Goal: Task Accomplishment & Management: Use online tool/utility

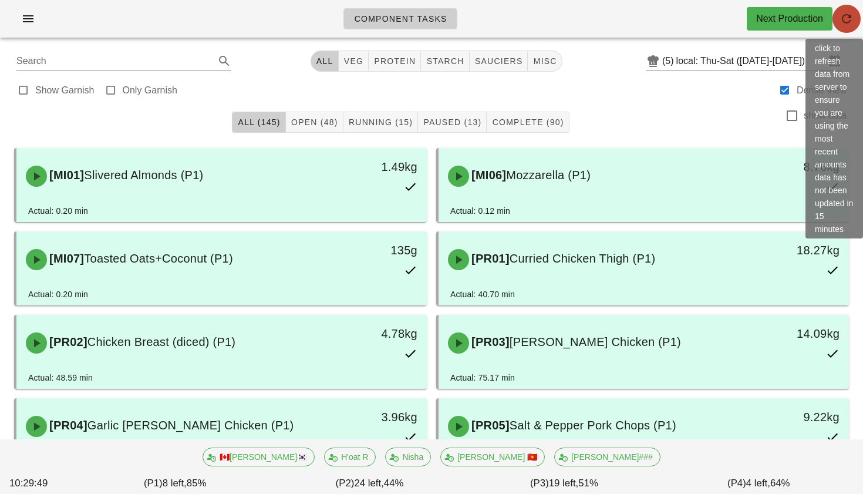
click at [836, 21] on span "button" at bounding box center [846, 19] width 28 height 14
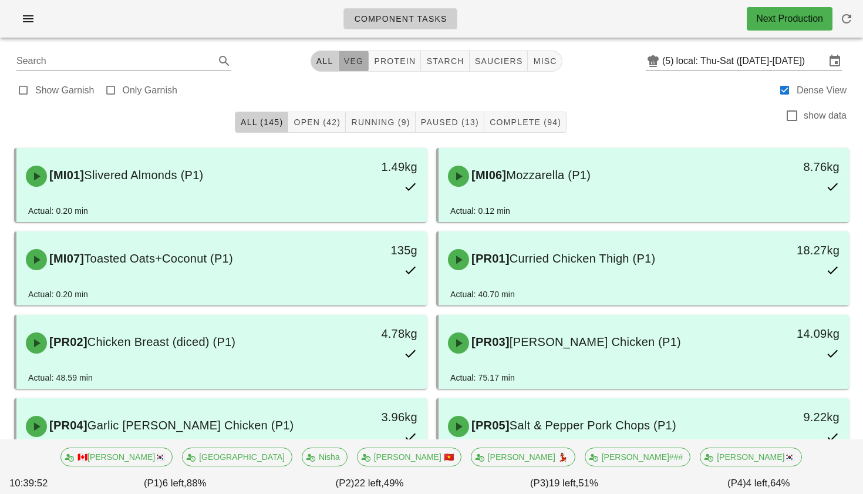
click at [353, 58] on span "veg" at bounding box center [353, 60] width 21 height 9
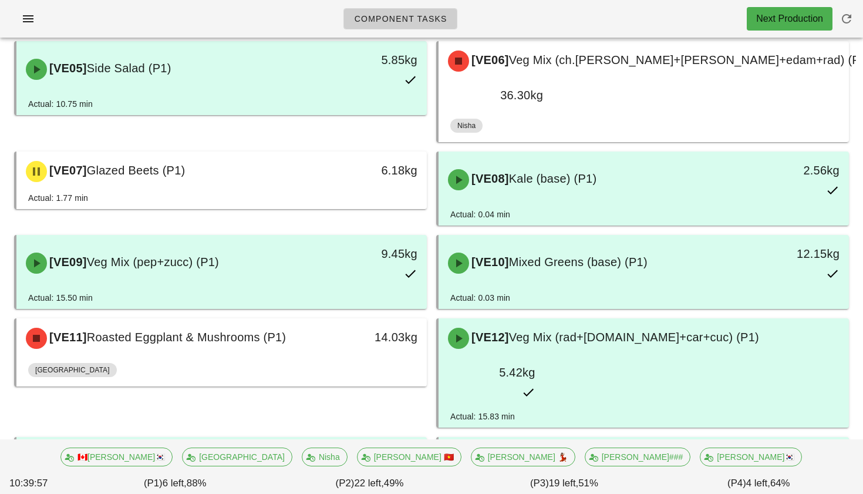
scroll to position [286, 0]
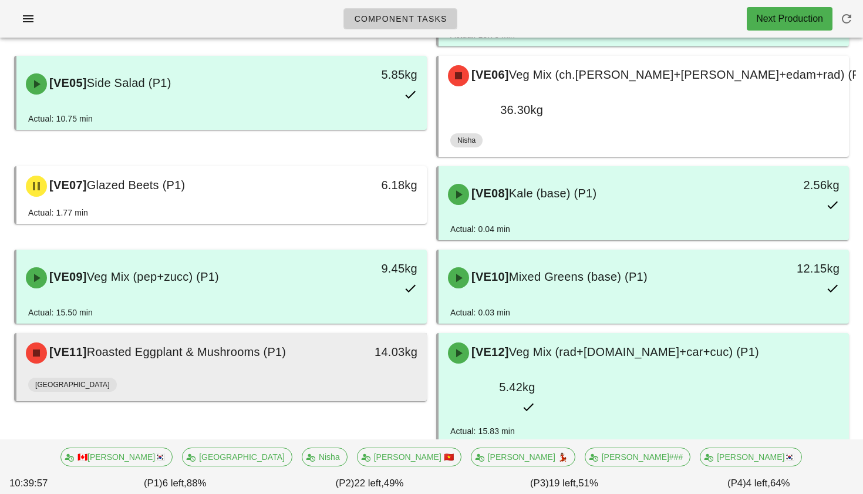
click at [357, 373] on div "[GEOGRAPHIC_DATA]" at bounding box center [221, 387] width 387 height 28
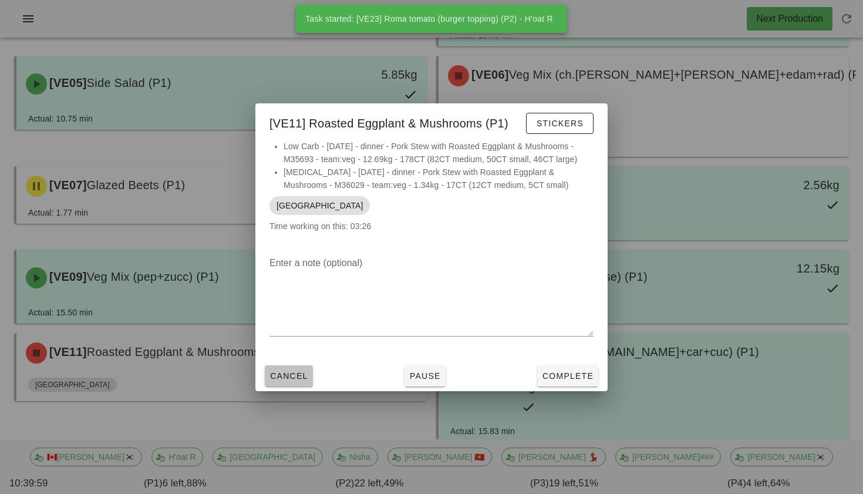
click at [306, 378] on span "Cancel" at bounding box center [288, 375] width 39 height 9
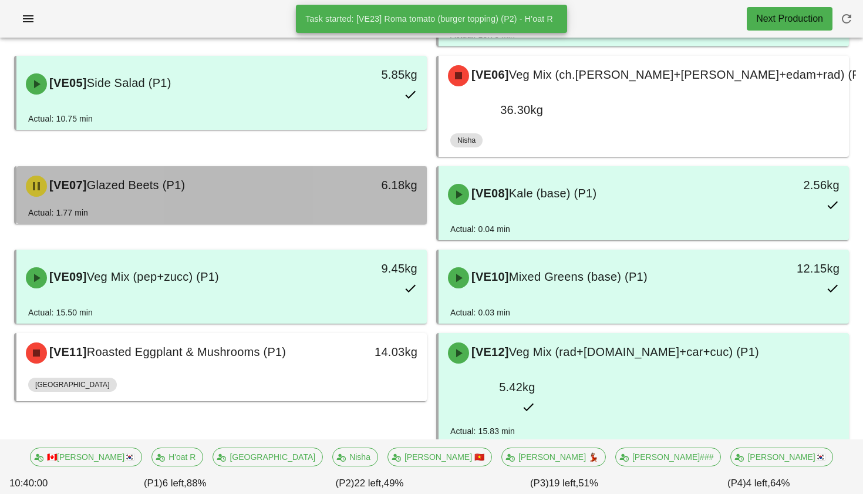
click at [285, 168] on div "[VE07] Glazed Beets (P1)" at bounding box center [171, 185] width 304 height 35
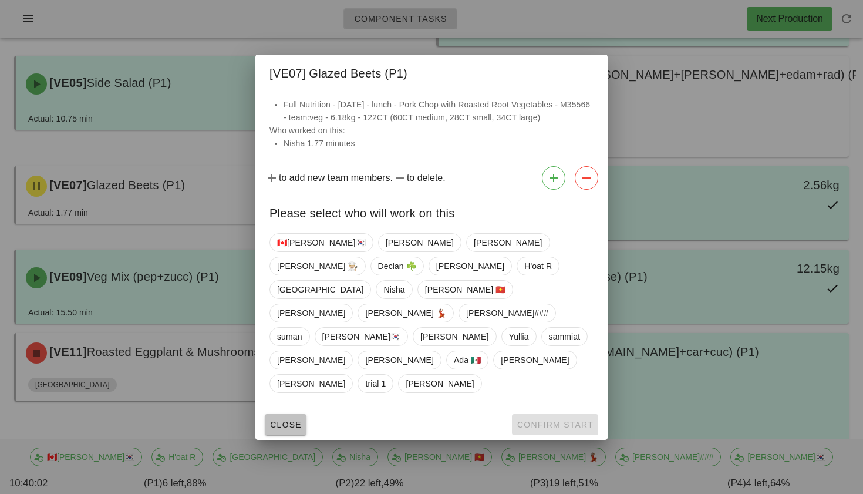
click at [286, 420] on span "Close" at bounding box center [285, 424] width 32 height 9
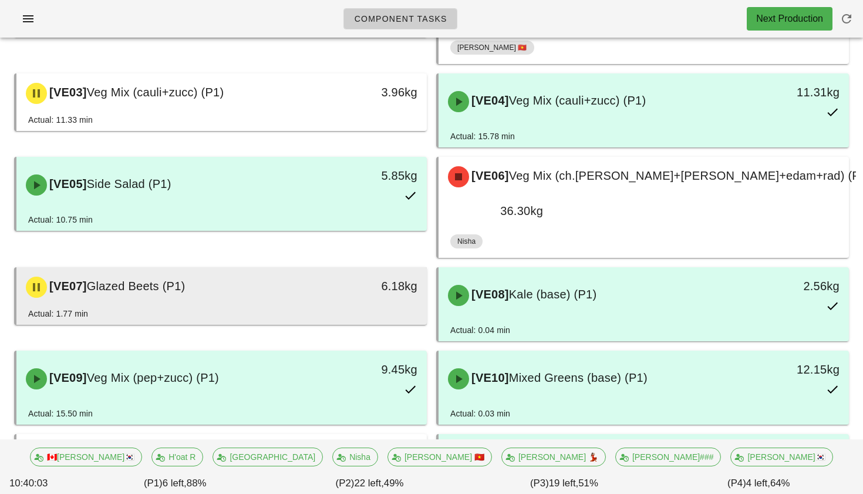
scroll to position [77, 0]
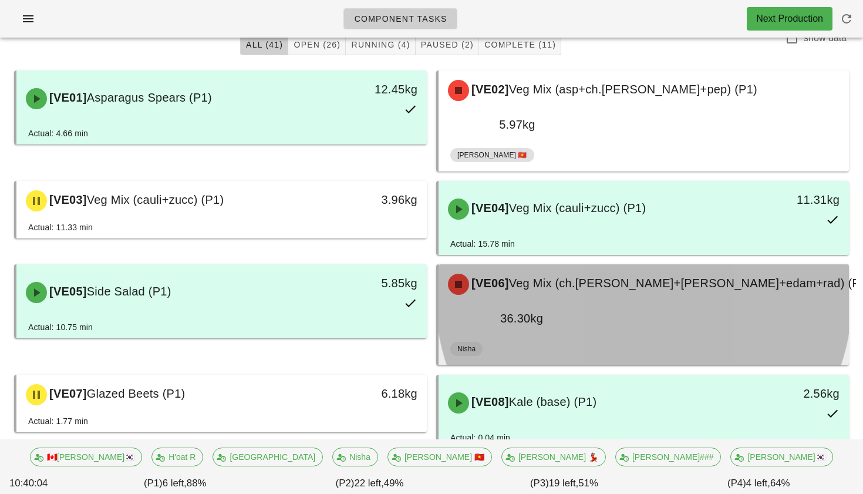
click at [555, 266] on div "[VE06] Veg Mix (ch.tom+cuc+edam+rad) (P1)" at bounding box center [659, 283] width 437 height 35
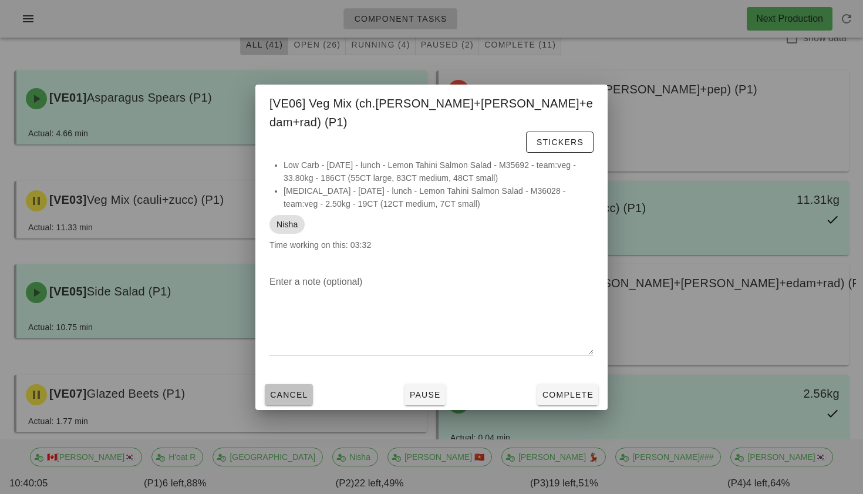
click at [276, 384] on button "Cancel" at bounding box center [289, 394] width 48 height 21
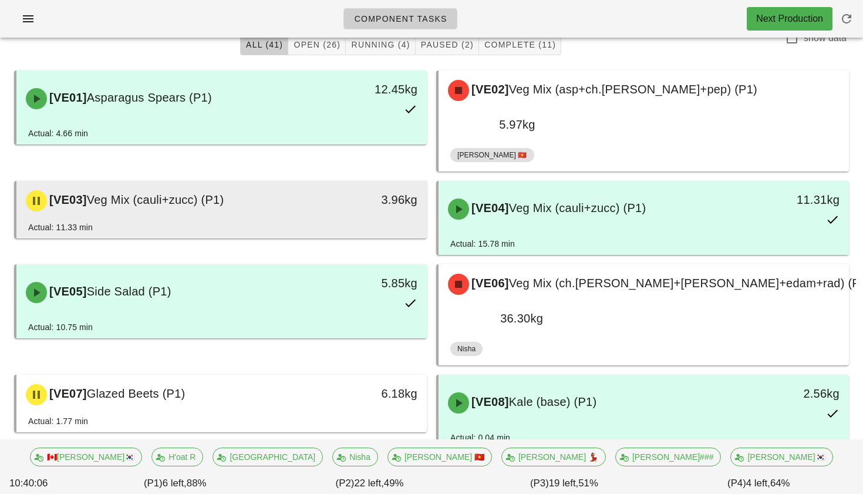
click at [275, 192] on div "[VE03] Veg Mix (cauli+zucc) (P1) 3.96kg" at bounding box center [221, 201] width 410 height 40
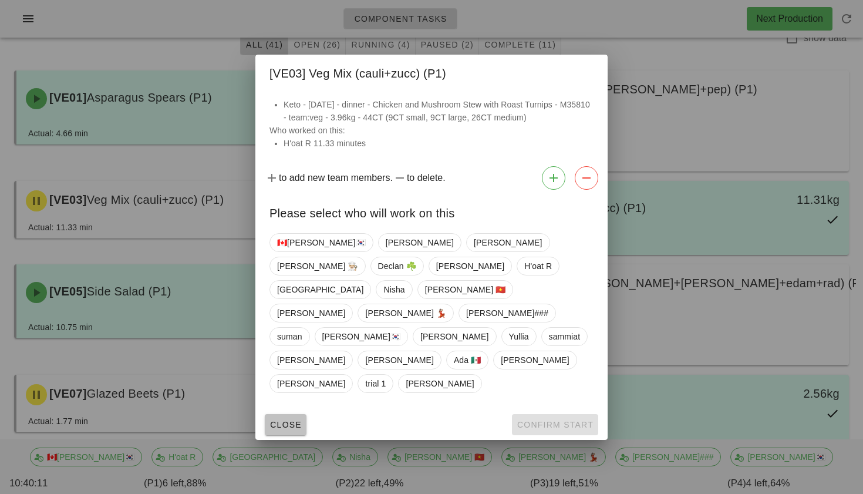
click at [290, 414] on button "Close" at bounding box center [286, 424] width 42 height 21
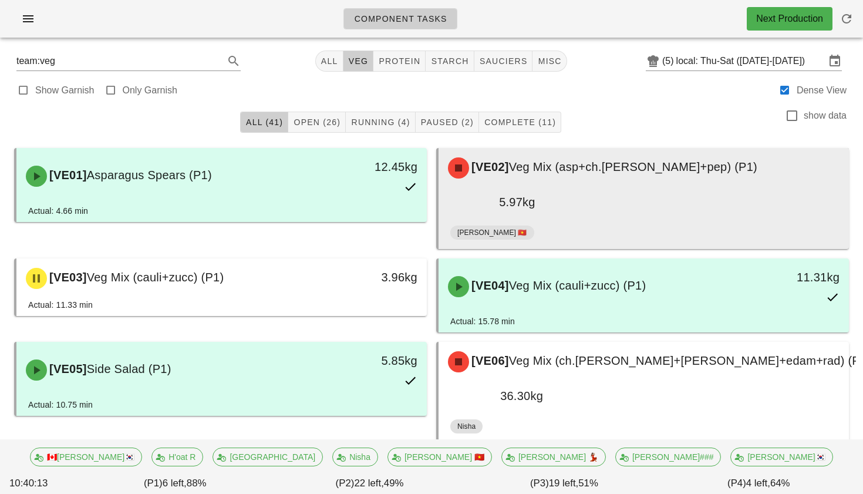
click at [544, 162] on span "Veg Mix (asp+ch.[PERSON_NAME]+pep) (P1)" at bounding box center [633, 166] width 248 height 13
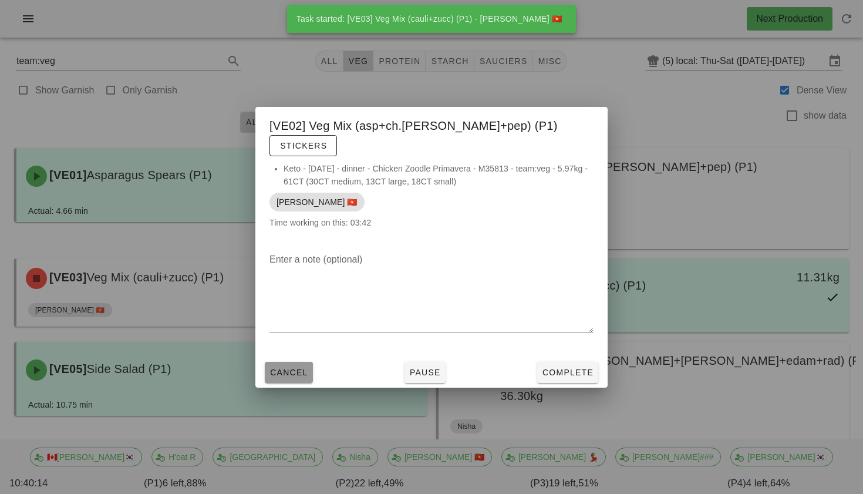
click at [303, 367] on span "Cancel" at bounding box center [288, 371] width 39 height 9
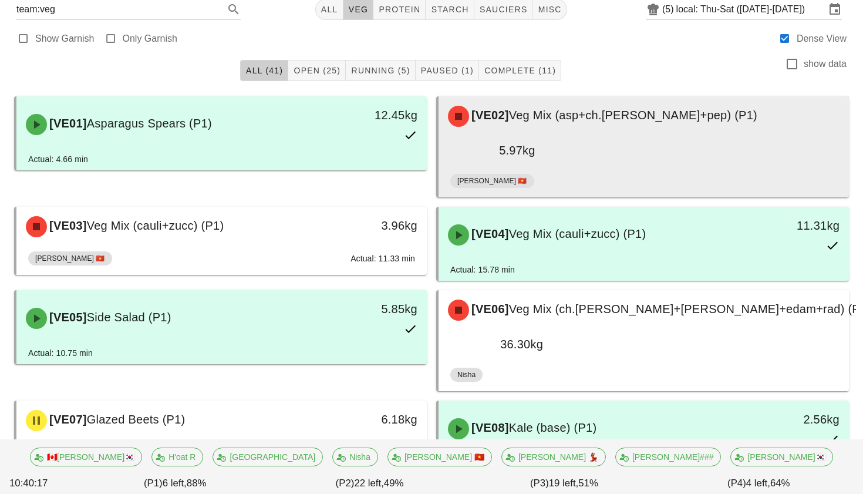
scroll to position [52, 0]
click at [537, 126] on div "[VE02] Veg Mix (asp+ch.tom+pep) (P1)" at bounding box center [643, 115] width 405 height 35
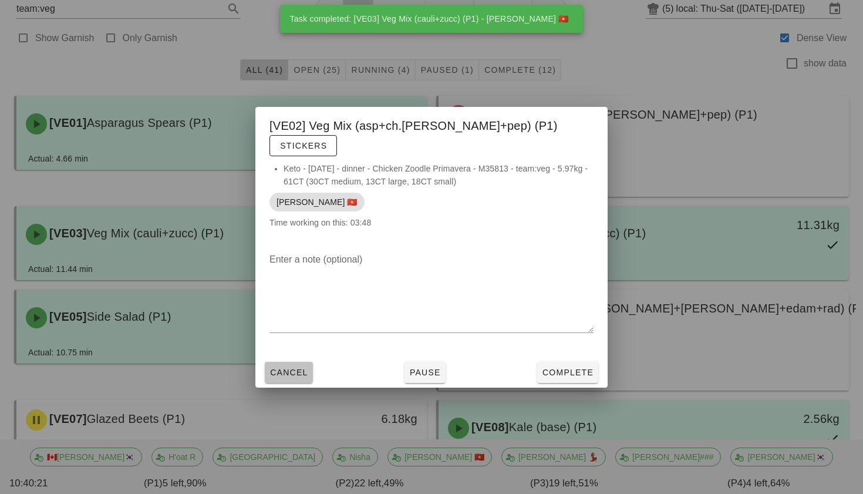
click at [288, 367] on span "Cancel" at bounding box center [288, 371] width 39 height 9
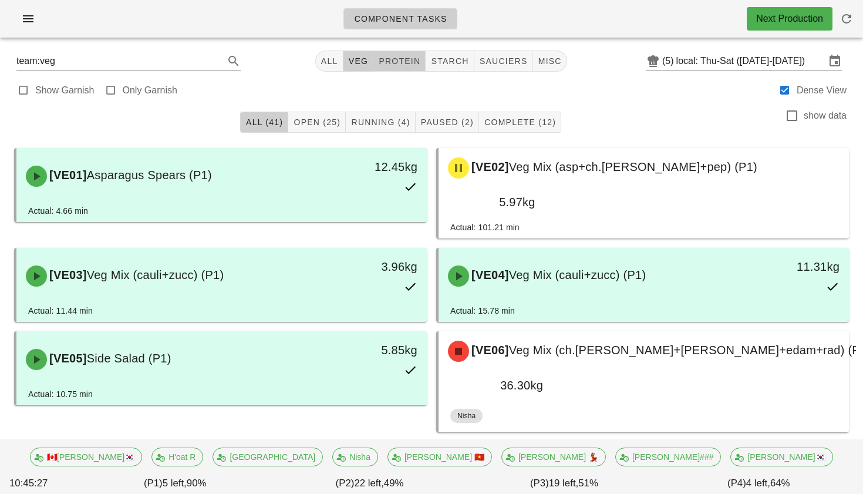
click at [385, 58] on span "protein" at bounding box center [399, 60] width 42 height 9
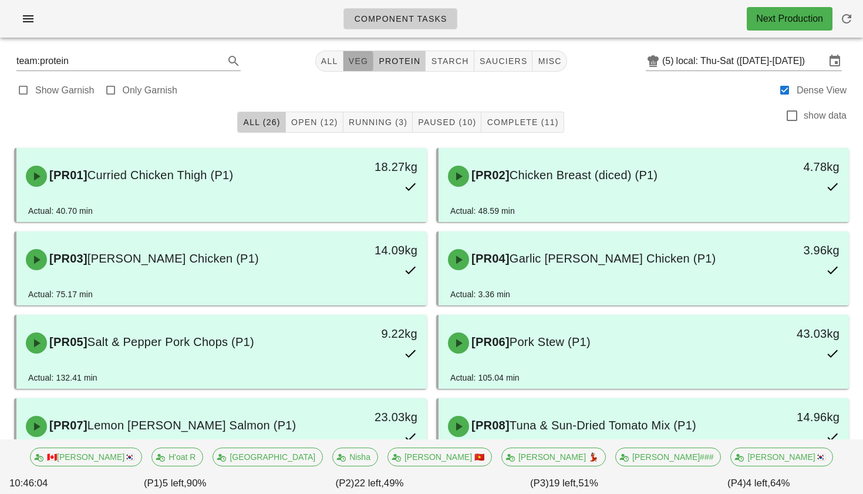
click at [361, 59] on span "veg" at bounding box center [358, 60] width 21 height 9
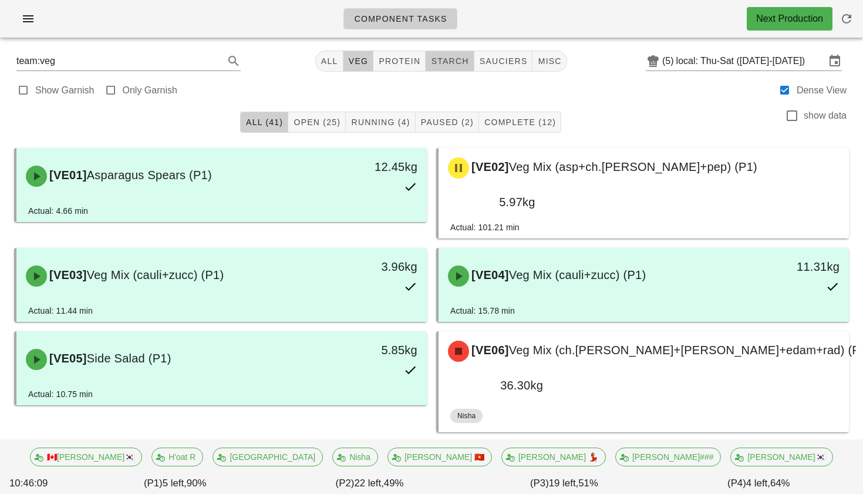
click at [456, 54] on button "starch" at bounding box center [449, 60] width 48 height 21
type input "team:starch"
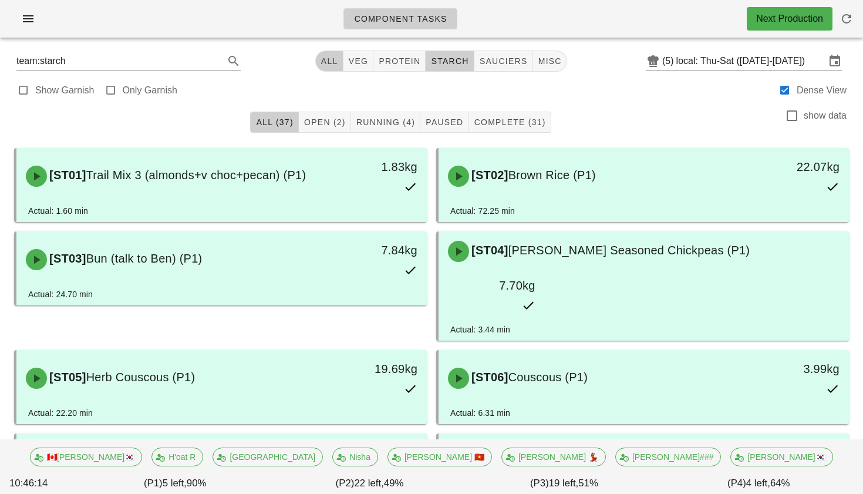
click at [327, 64] on span "All" at bounding box center [329, 60] width 18 height 9
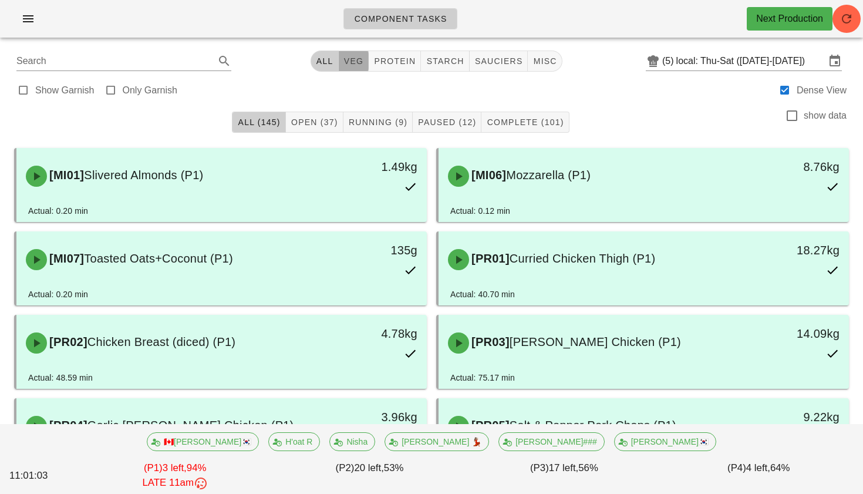
click at [348, 66] on span "veg" at bounding box center [353, 60] width 21 height 9
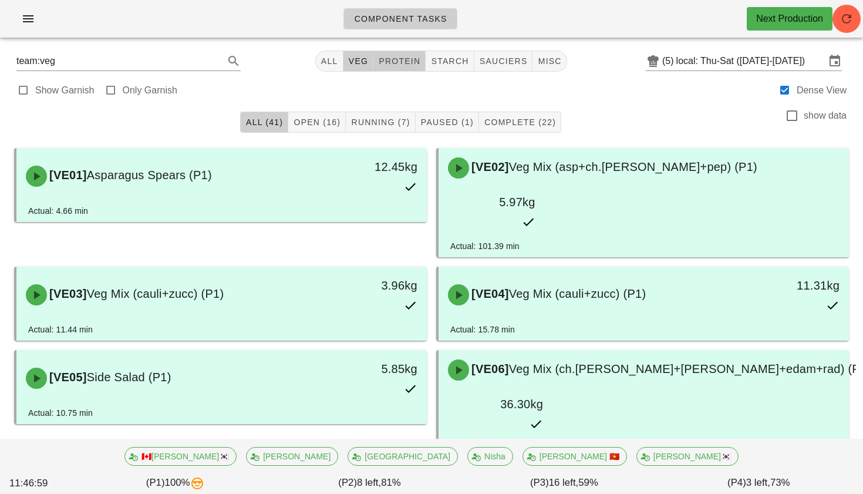
click at [402, 63] on span "protein" at bounding box center [399, 60] width 42 height 9
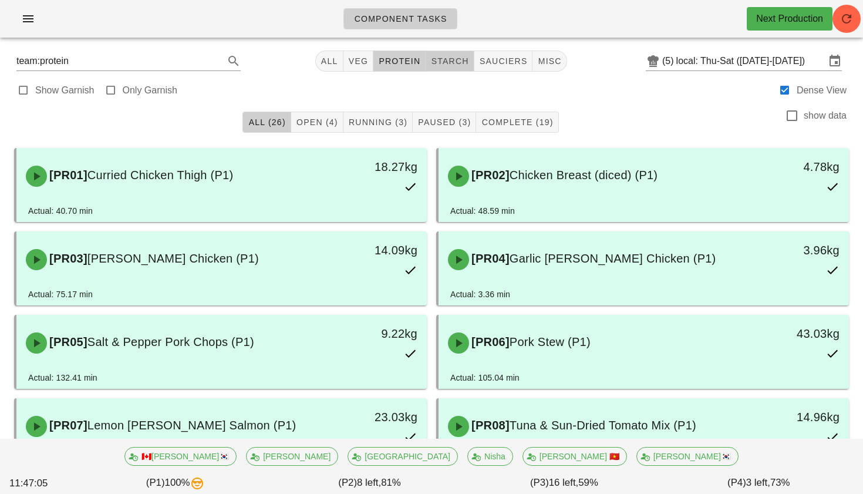
click at [447, 69] on button "starch" at bounding box center [449, 60] width 48 height 21
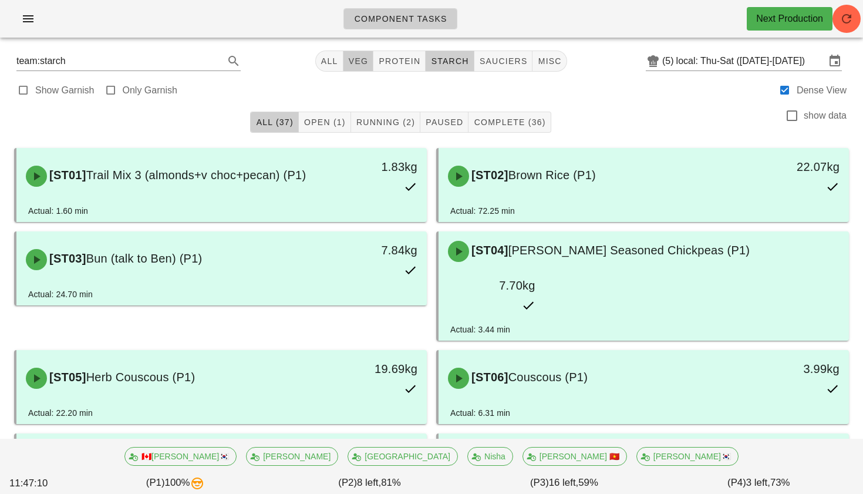
click at [356, 62] on span "veg" at bounding box center [358, 60] width 21 height 9
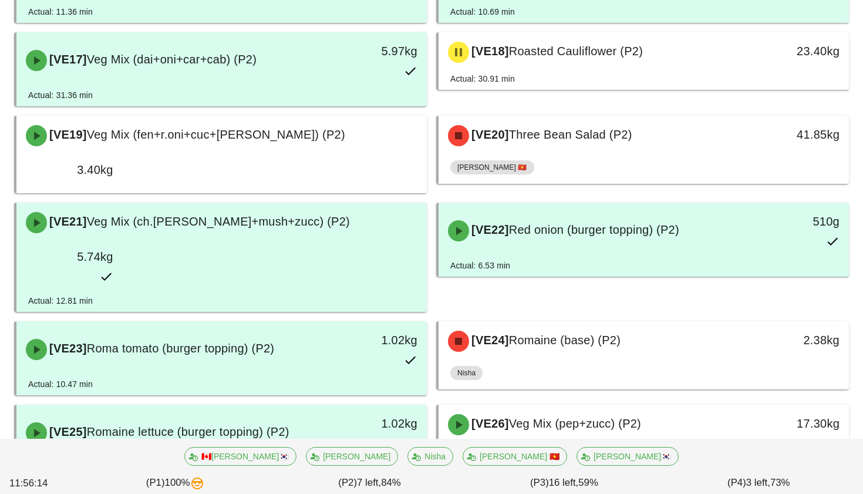
scroll to position [891, 0]
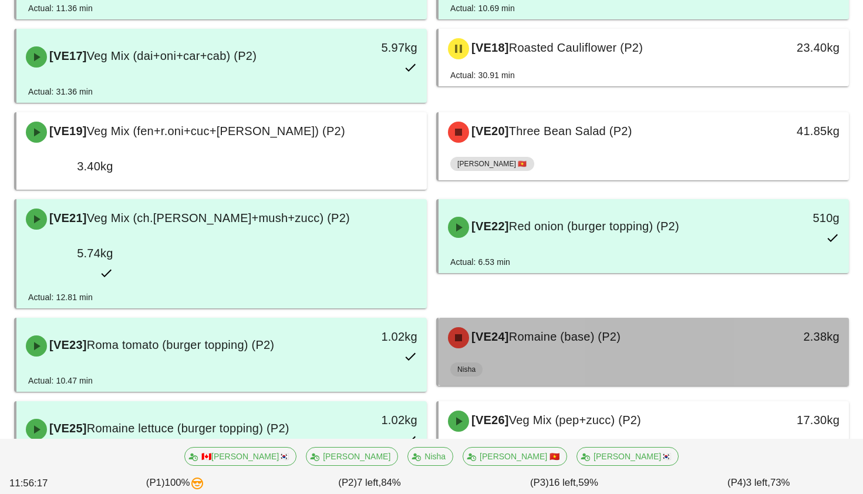
click at [564, 357] on div "Nisha" at bounding box center [643, 371] width 387 height 28
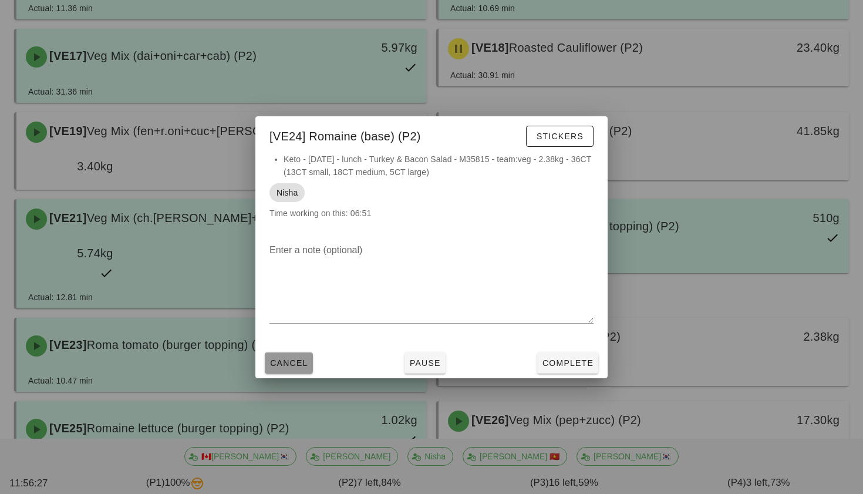
click at [306, 363] on span "Cancel" at bounding box center [288, 362] width 39 height 9
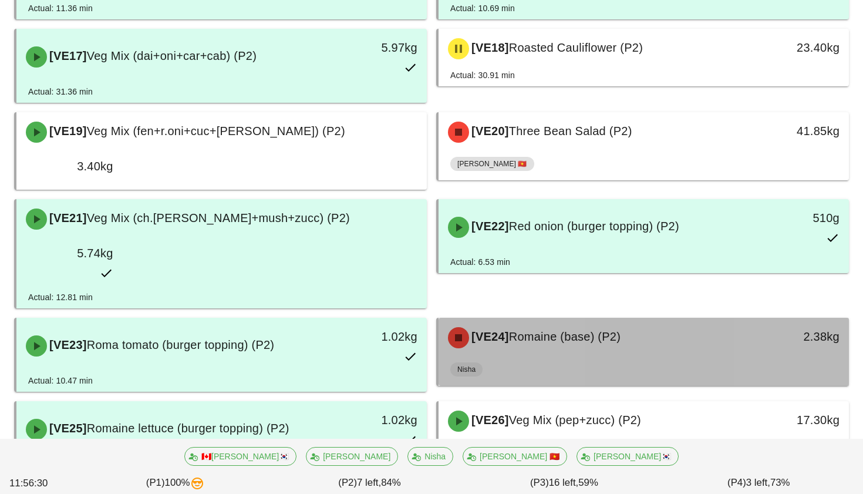
click at [569, 357] on div "Nisha" at bounding box center [643, 371] width 387 height 28
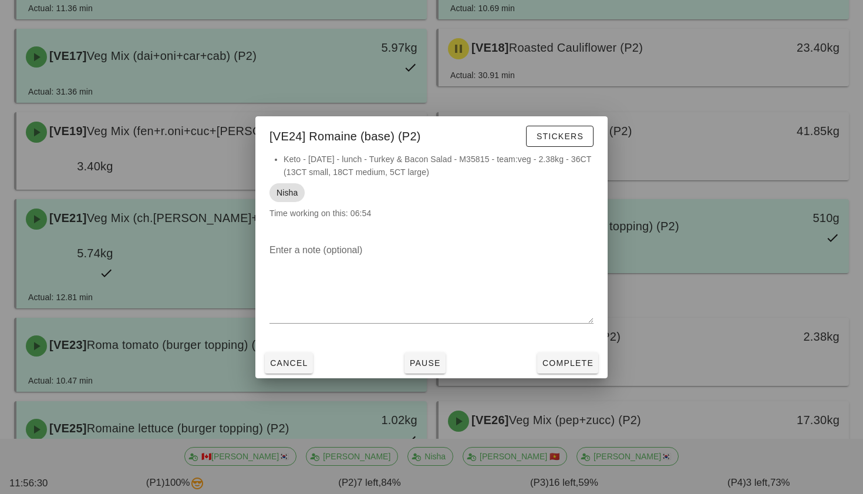
click at [569, 214] on div at bounding box center [431, 247] width 863 height 494
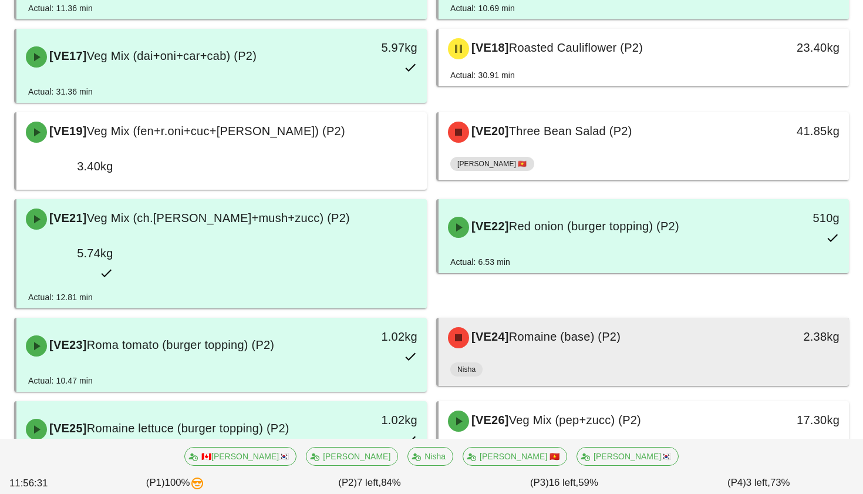
click at [569, 357] on div "Nisha" at bounding box center [643, 371] width 387 height 28
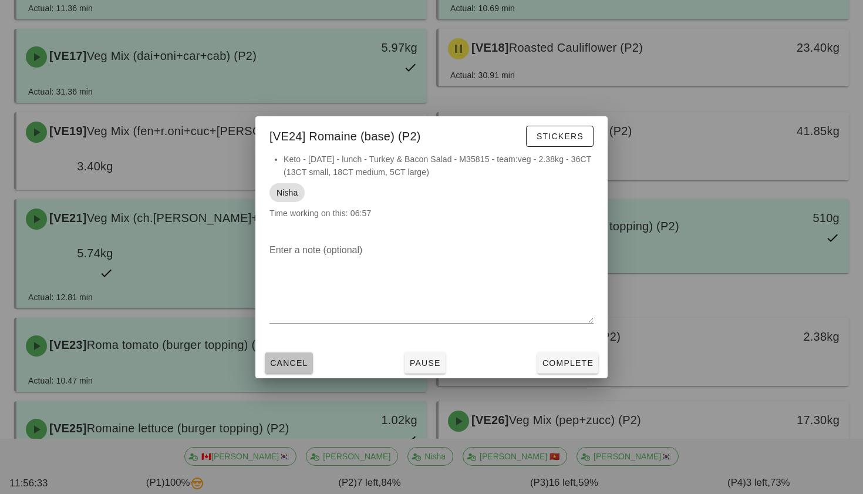
click at [285, 358] on span "Cancel" at bounding box center [288, 362] width 39 height 9
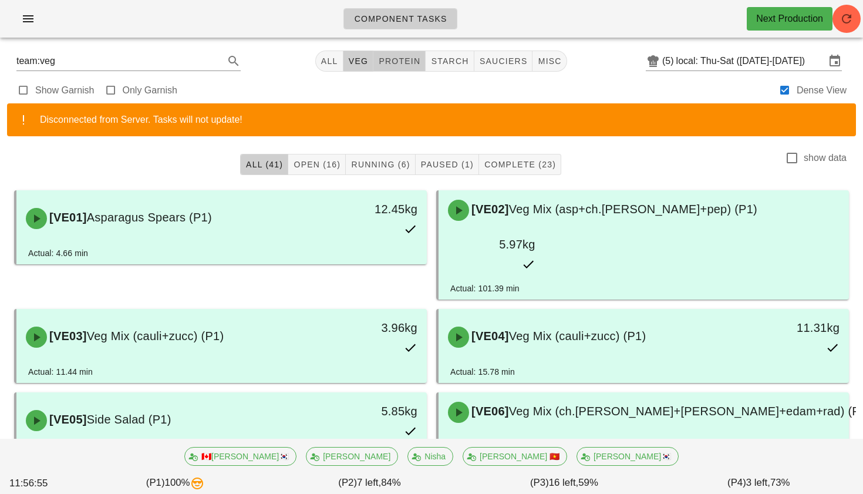
click at [385, 65] on span "protein" at bounding box center [399, 60] width 42 height 9
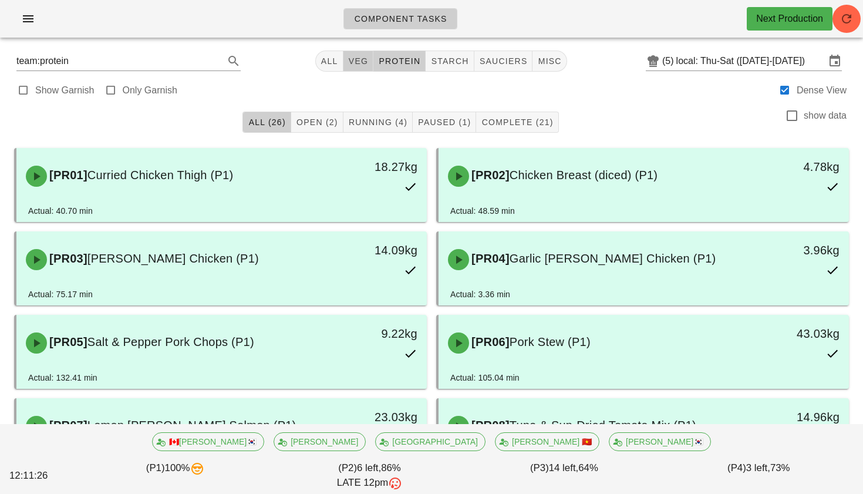
click at [360, 60] on span "veg" at bounding box center [358, 60] width 21 height 9
type input "team:veg"
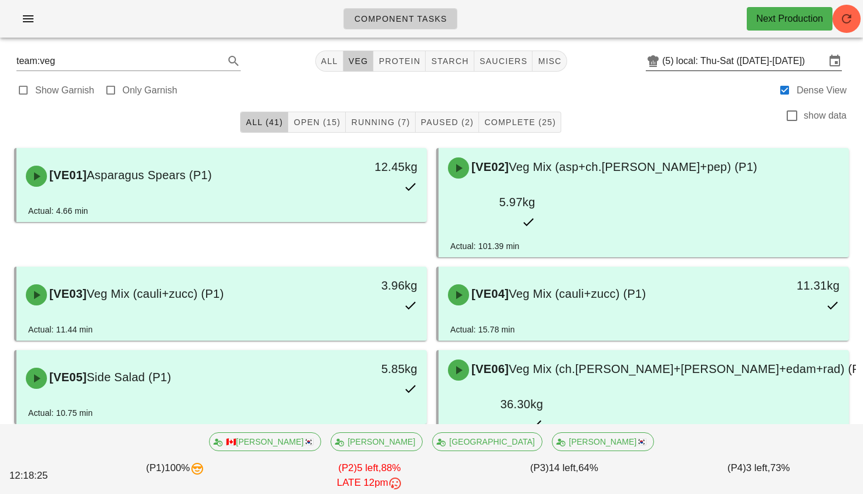
click at [704, 55] on input "local: Thu-Sat ([DATE]-[DATE])" at bounding box center [750, 61] width 149 height 19
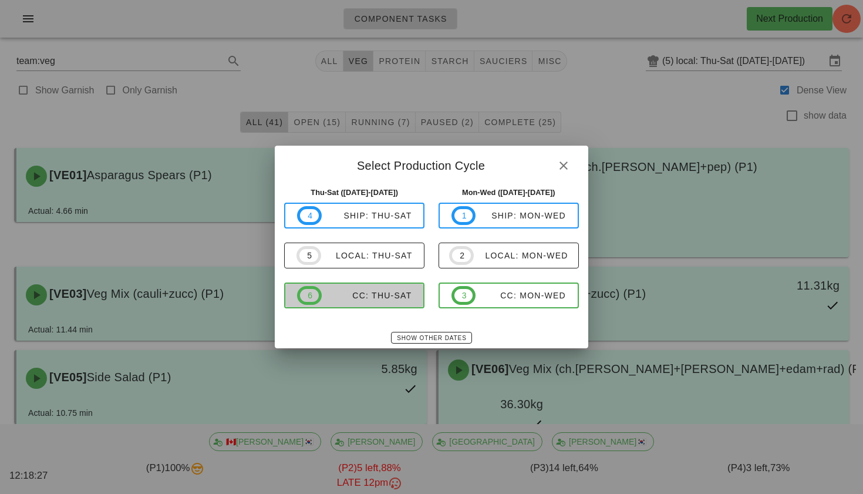
click at [359, 292] on div "CC: Thu-Sat" at bounding box center [367, 294] width 90 height 9
type input "CC: Thu-Sat (Oct 2-Oct 4)"
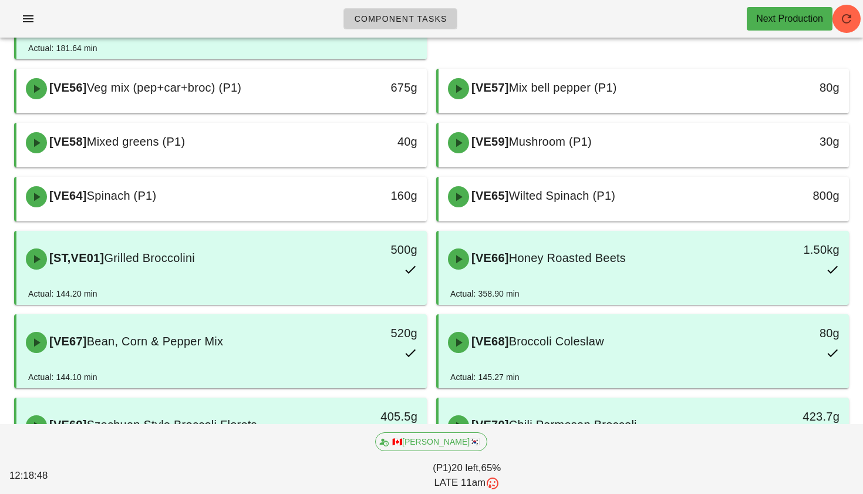
scroll to position [648, 0]
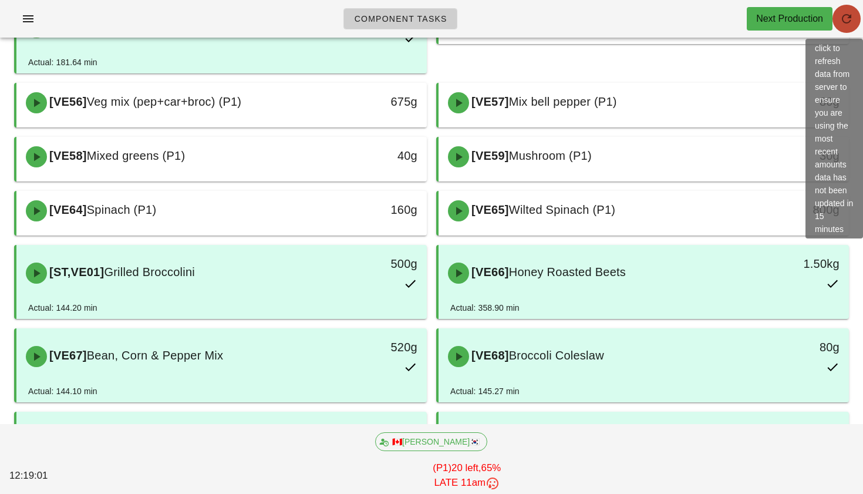
click at [837, 27] on button "button" at bounding box center [846, 19] width 28 height 28
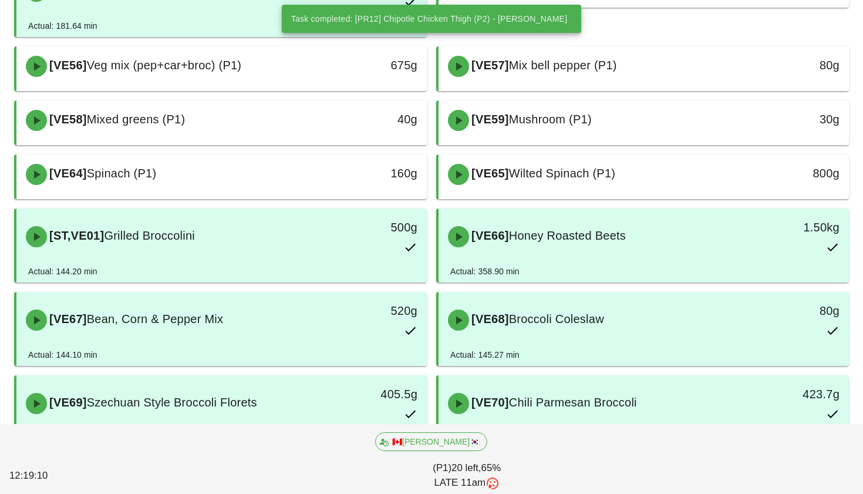
scroll to position [692, 0]
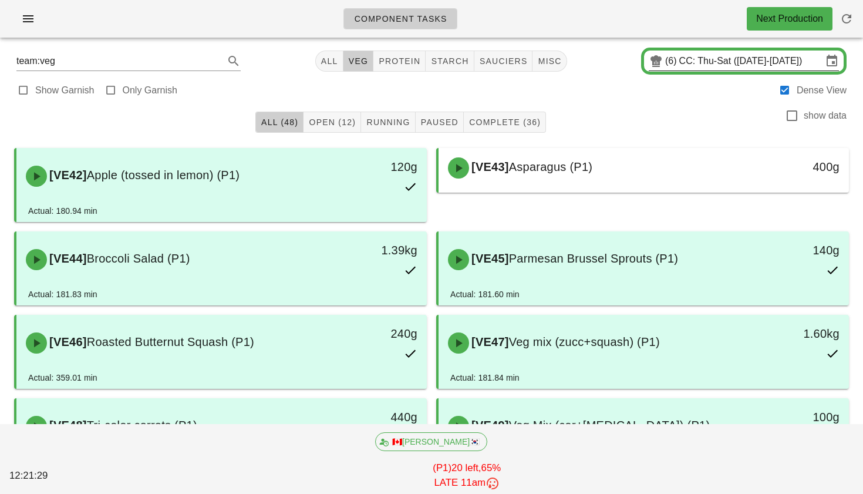
click at [679, 62] on input "CC: Thu-Sat ([DATE]-[DATE])" at bounding box center [750, 61] width 143 height 19
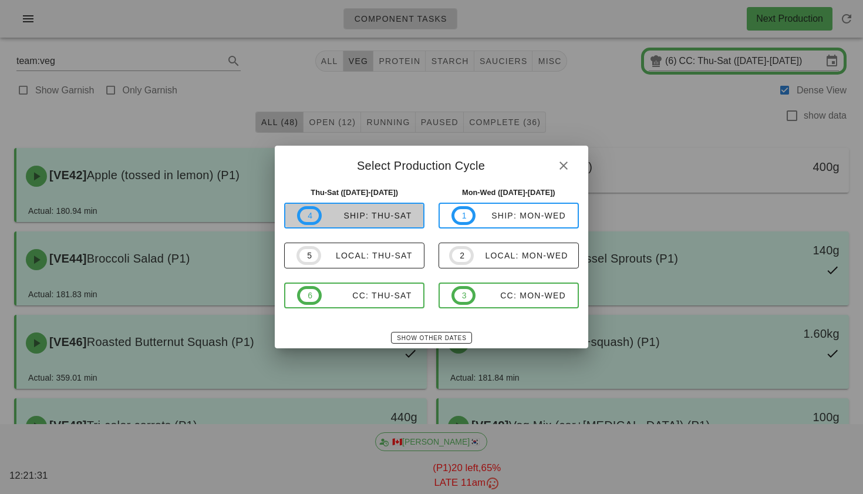
click at [356, 220] on div "ship: Thu-Sat" at bounding box center [367, 215] width 90 height 9
type input "ship: Thu-Sat (Oct 2-Oct 4)"
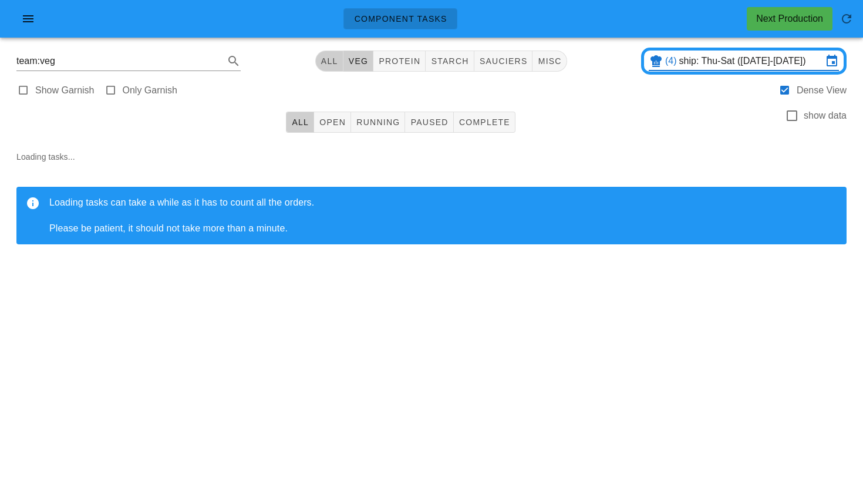
click at [330, 56] on span "All" at bounding box center [329, 60] width 18 height 9
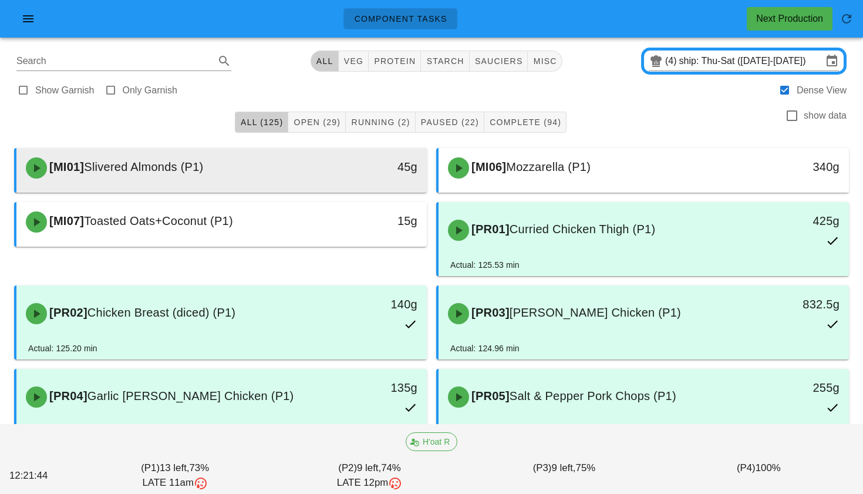
click at [348, 178] on div "45g" at bounding box center [374, 167] width 102 height 35
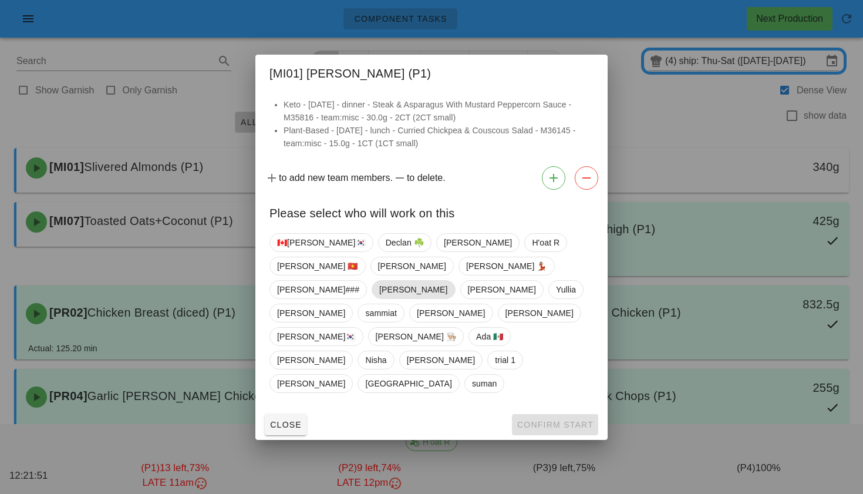
click at [398, 298] on span "Adrian" at bounding box center [413, 289] width 68 height 18
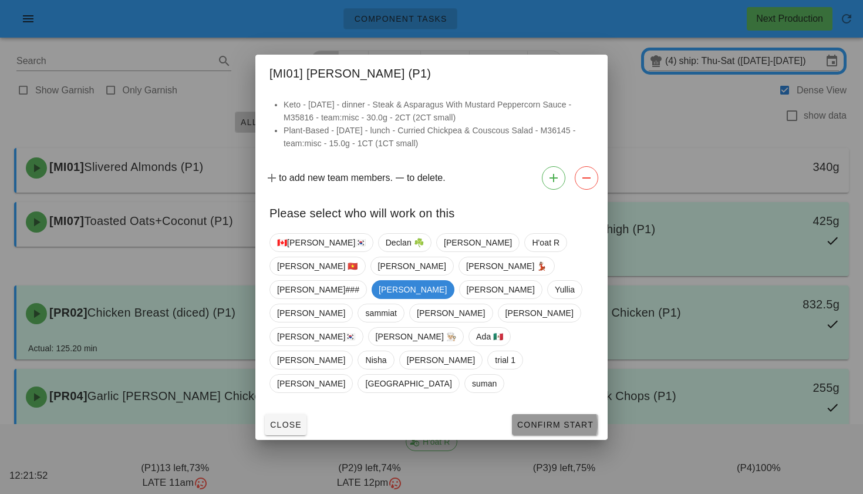
click at [546, 420] on span "Confirm Start" at bounding box center [554, 424] width 77 height 9
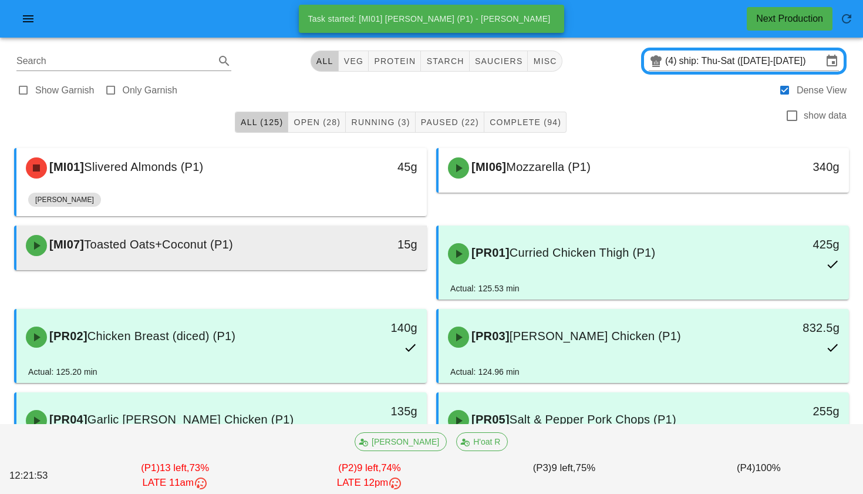
click at [319, 240] on div "[MI07] Toasted Oats+Coconut (P1)" at bounding box center [171, 245] width 304 height 35
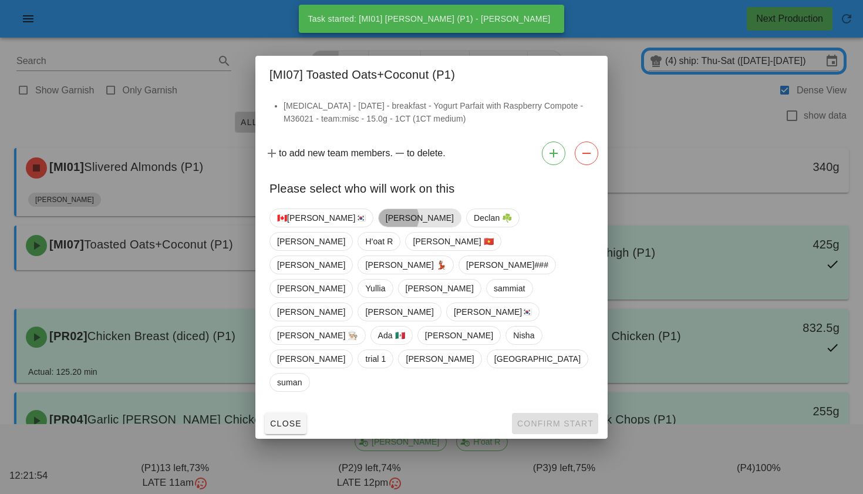
click at [386, 227] on span "Adrian" at bounding box center [420, 218] width 68 height 18
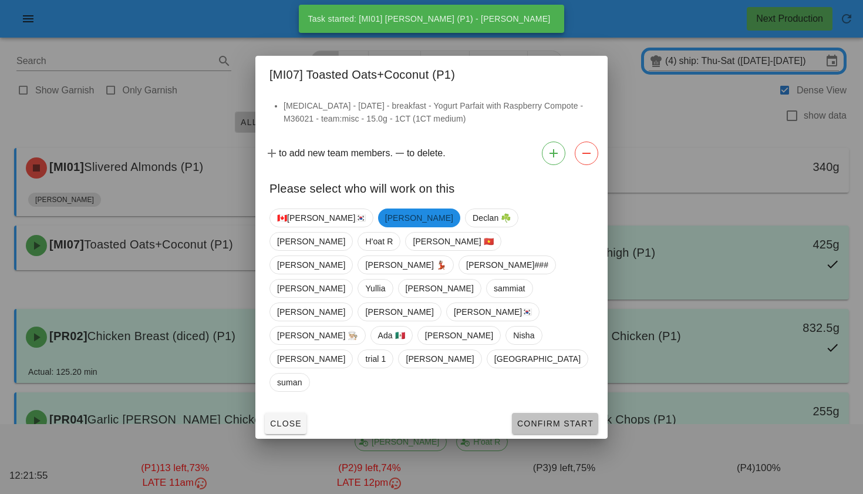
click at [522, 418] on span "Confirm Start" at bounding box center [554, 422] width 77 height 9
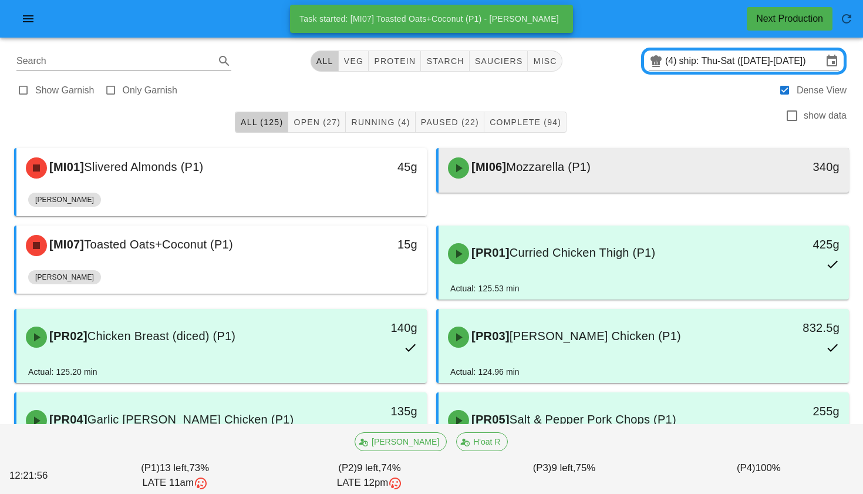
click at [543, 173] on span "Mozzarella (P1)" at bounding box center [548, 166] width 85 height 13
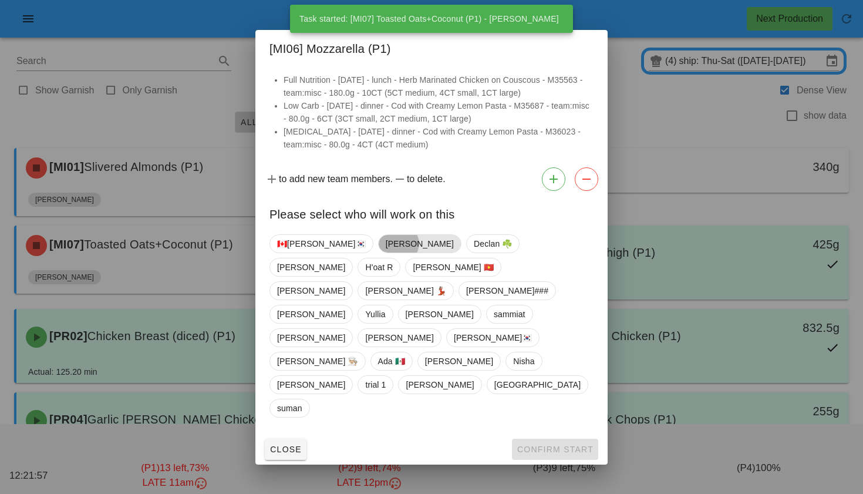
click at [386, 252] on span "Adrian" at bounding box center [420, 244] width 68 height 18
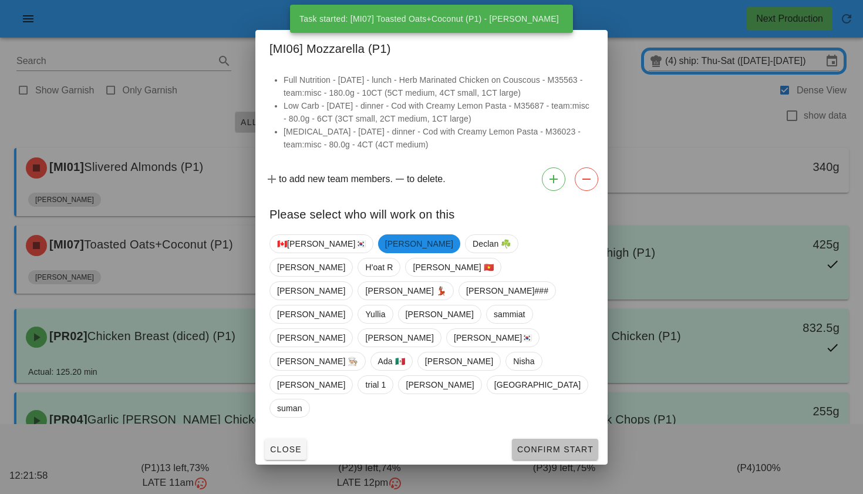
click at [539, 444] on span "Confirm Start" at bounding box center [554, 448] width 77 height 9
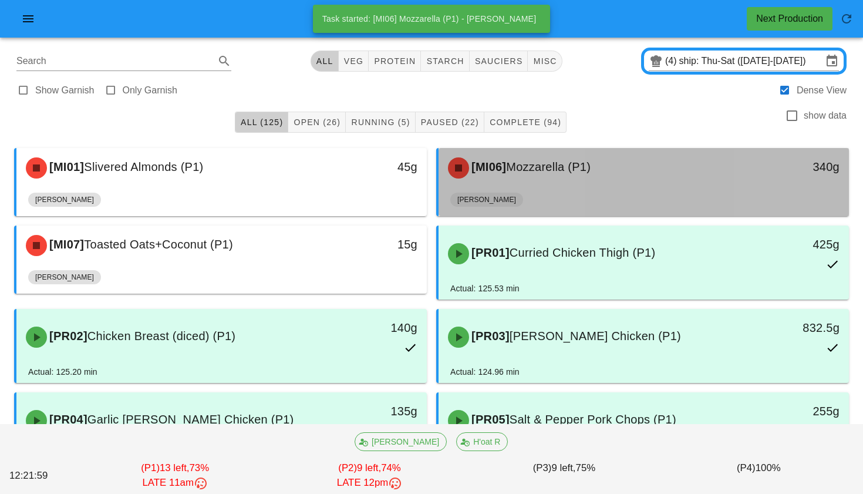
click at [505, 168] on span "[MI06]" at bounding box center [487, 166] width 37 height 13
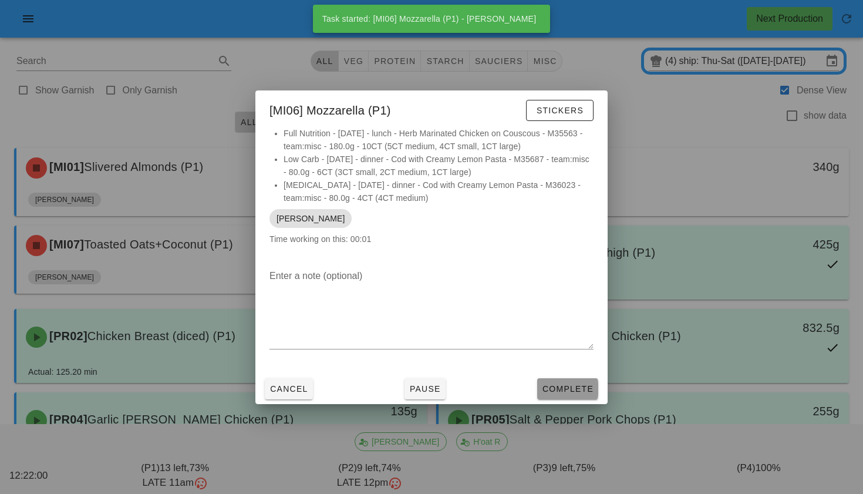
click at [586, 384] on span "Complete" at bounding box center [568, 388] width 52 height 9
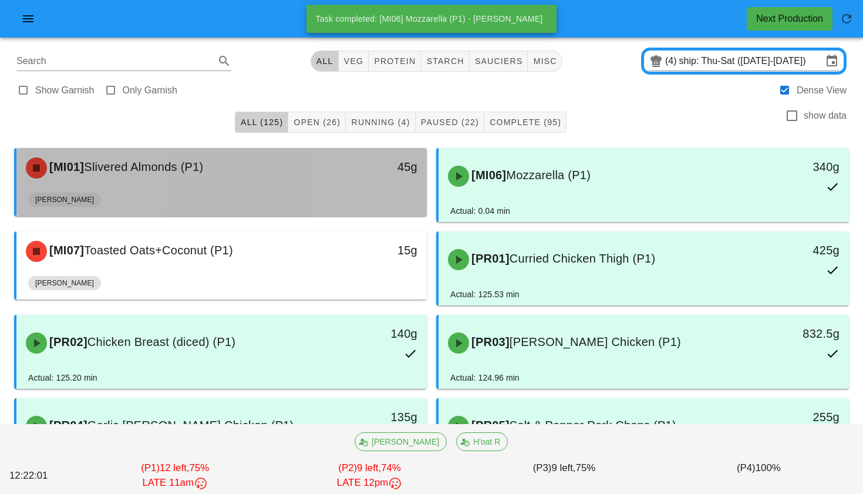
click at [328, 177] on div "45g" at bounding box center [374, 167] width 102 height 35
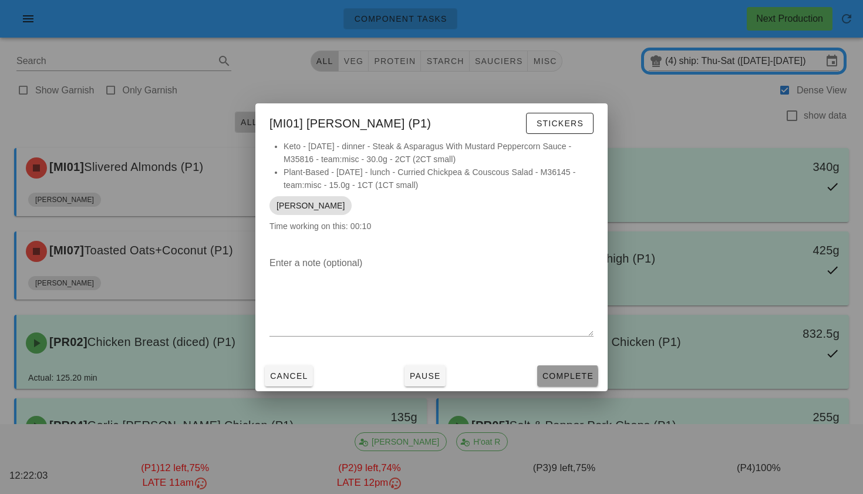
click at [553, 380] on span "Complete" at bounding box center [568, 375] width 52 height 9
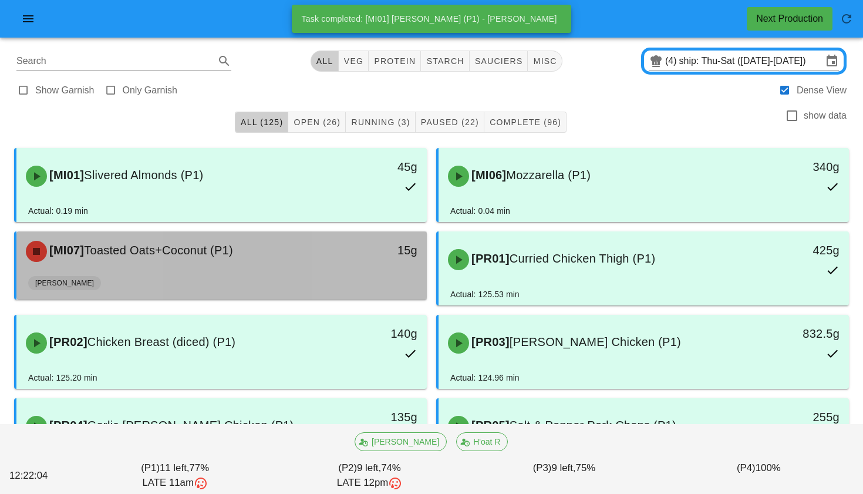
click at [361, 249] on div "15g" at bounding box center [373, 250] width 87 height 19
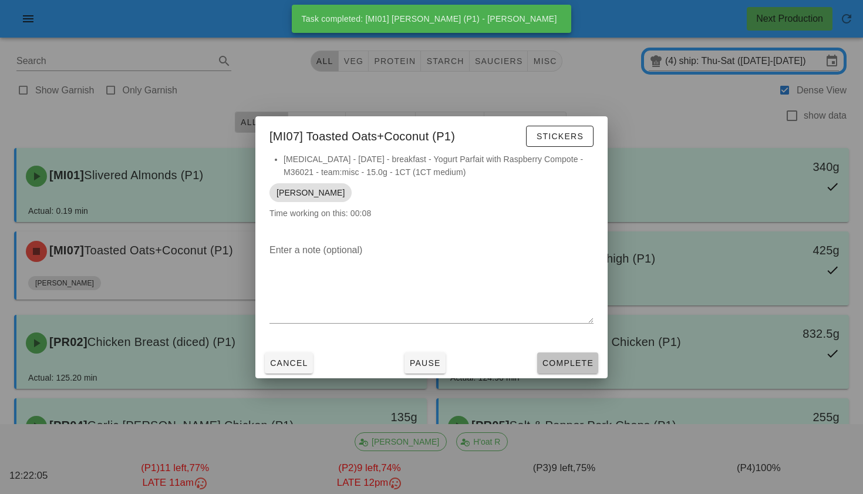
click at [590, 358] on span "Complete" at bounding box center [568, 362] width 52 height 9
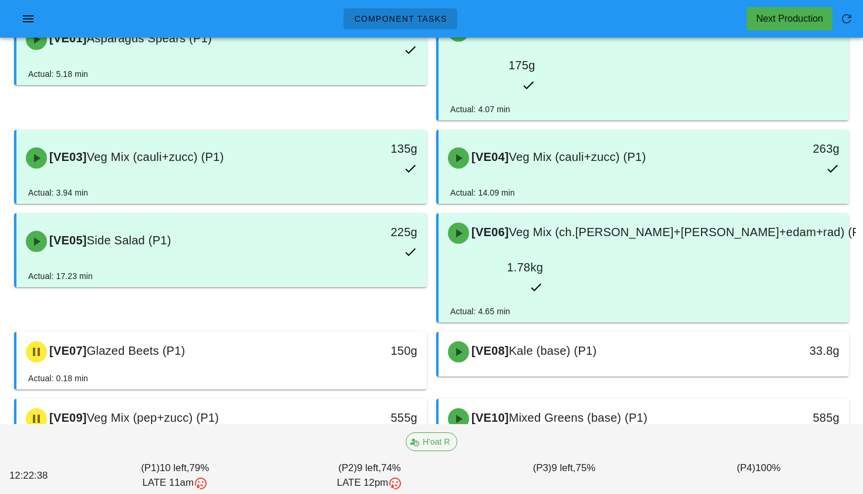
scroll to position [1572, 0]
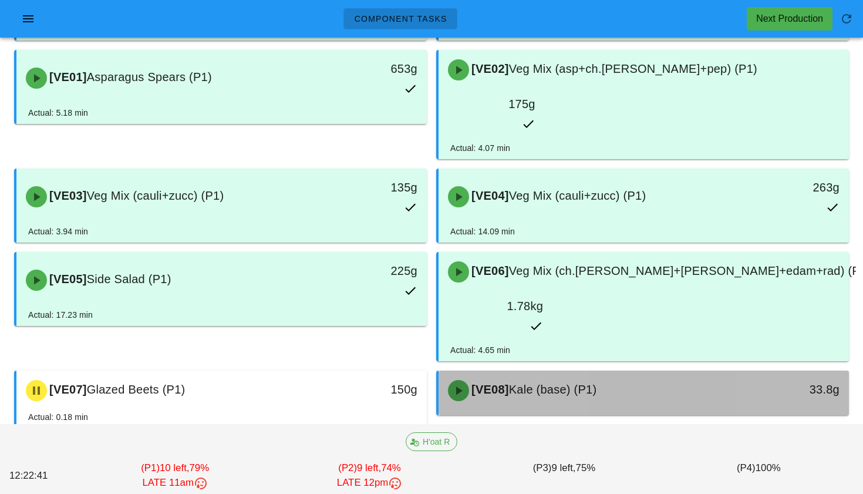
click at [504, 383] on span "[VE08]" at bounding box center [489, 389] width 40 height 13
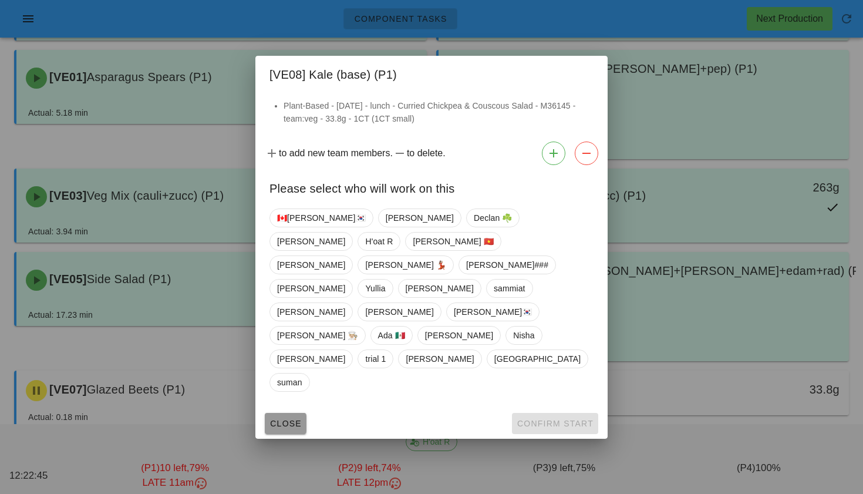
click at [275, 418] on span "Close" at bounding box center [285, 422] width 32 height 9
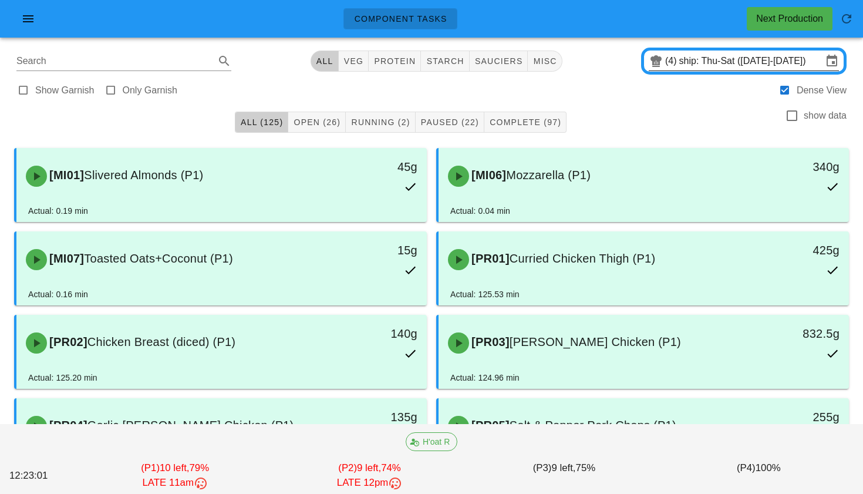
click at [709, 55] on input "ship: Thu-Sat (Oct 2-Oct 4)" at bounding box center [750, 61] width 143 height 19
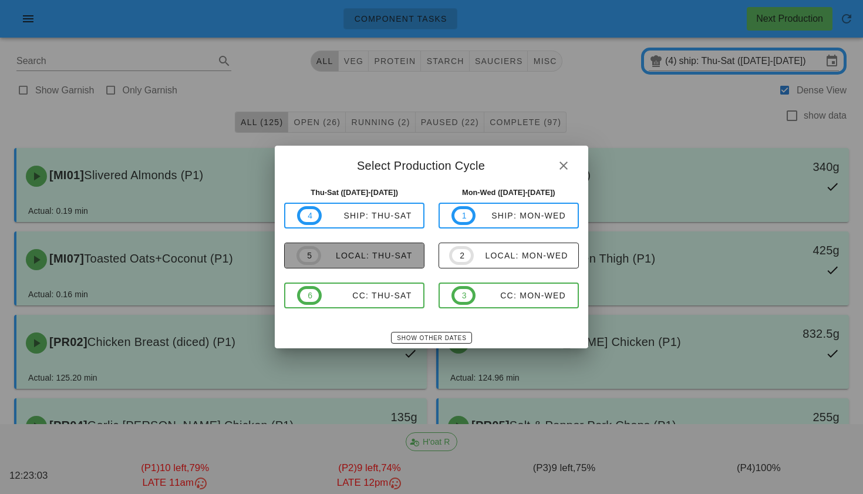
click at [395, 251] on div "local: Thu-Sat" at bounding box center [367, 255] width 92 height 9
type input "local: Thu-Sat ([DATE]-[DATE])"
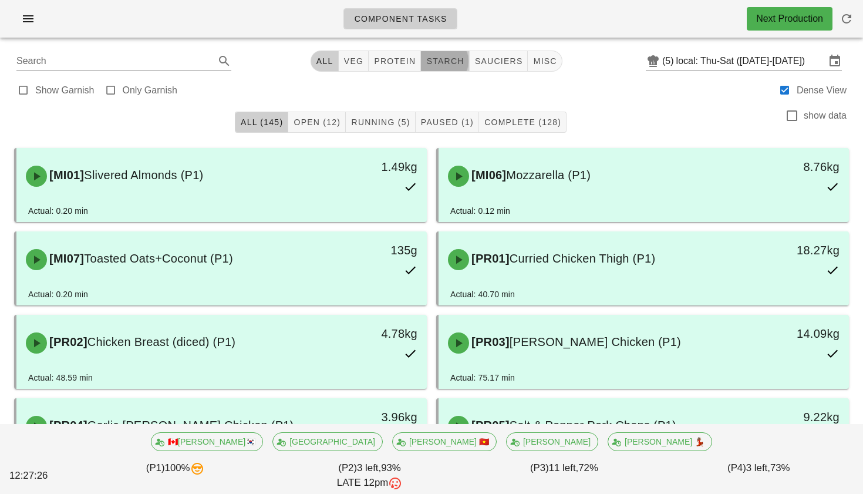
click at [436, 66] on button "starch" at bounding box center [445, 60] width 48 height 21
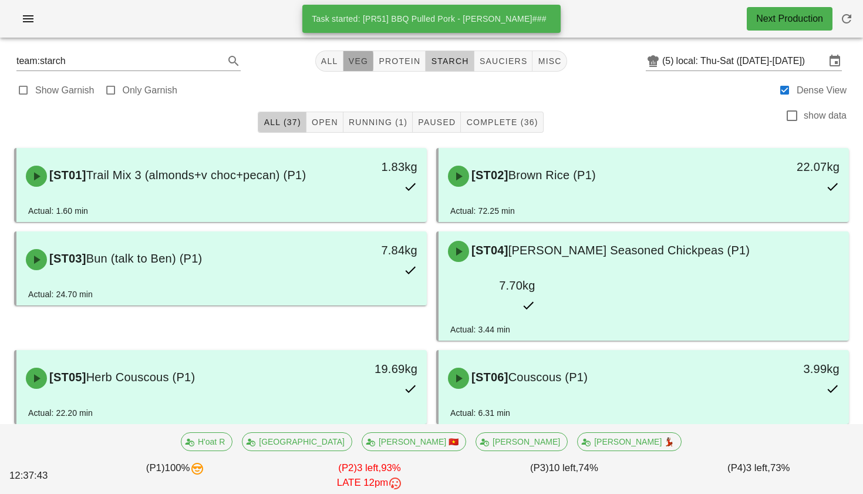
click at [359, 68] on button "veg" at bounding box center [358, 60] width 31 height 21
type input "team:veg"
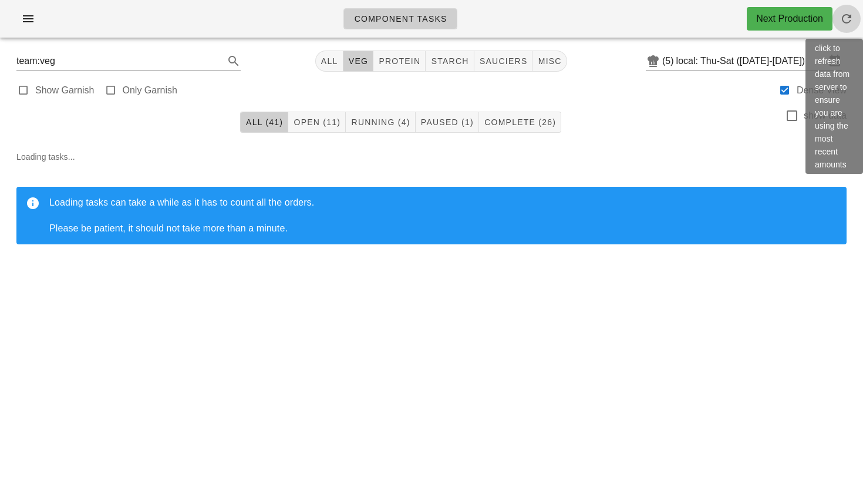
click at [844, 14] on icon "button" at bounding box center [846, 19] width 14 height 14
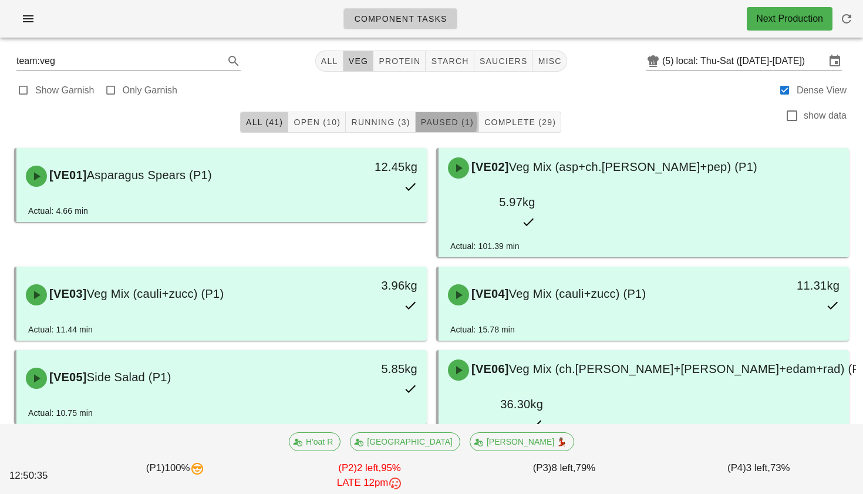
click at [448, 121] on span "Paused (1)" at bounding box center [446, 121] width 53 height 9
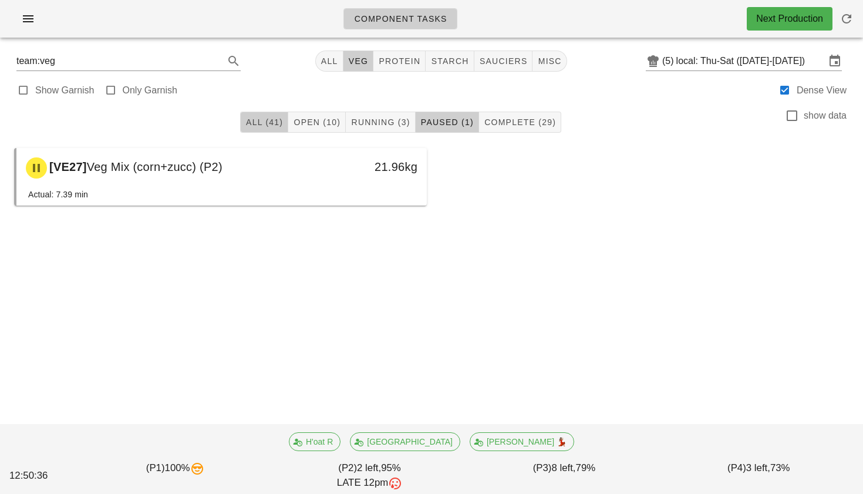
click at [276, 121] on span "All (41)" at bounding box center [264, 121] width 38 height 9
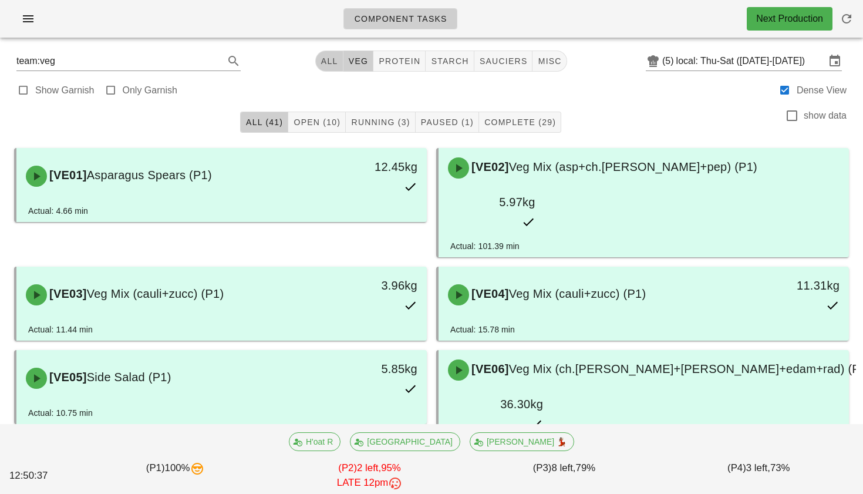
click at [333, 61] on span "All" at bounding box center [329, 60] width 18 height 9
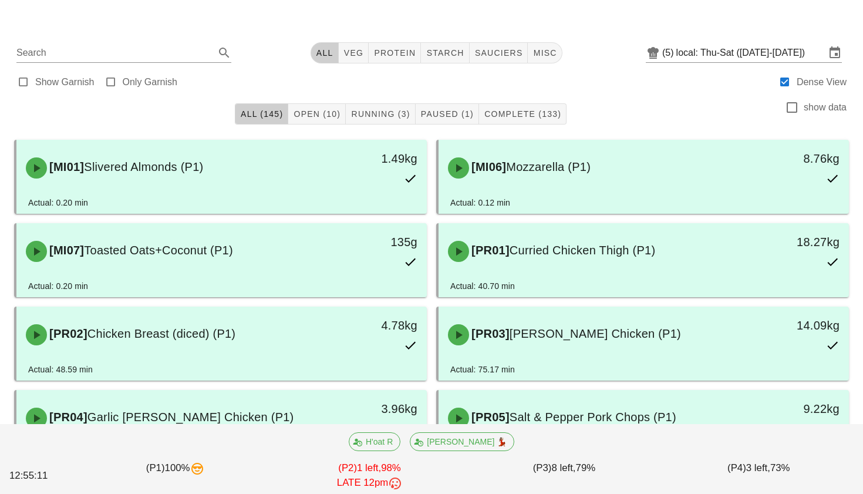
scroll to position [9, 0]
click at [349, 54] on span "veg" at bounding box center [353, 52] width 21 height 9
type input "team:veg"
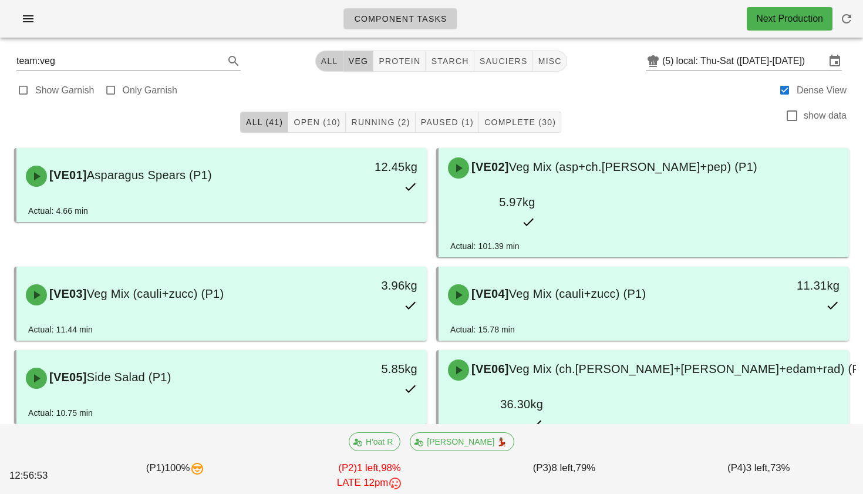
click at [325, 67] on button "All" at bounding box center [329, 60] width 28 height 21
